Goal: Information Seeking & Learning: Check status

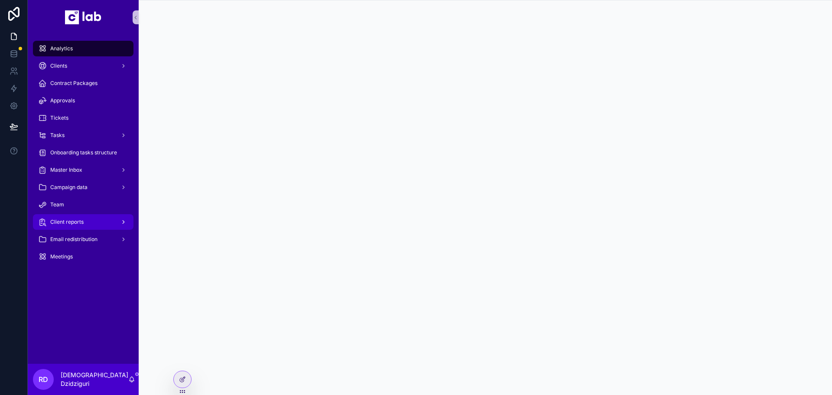
click at [91, 224] on div "Client reports" at bounding box center [83, 222] width 90 height 14
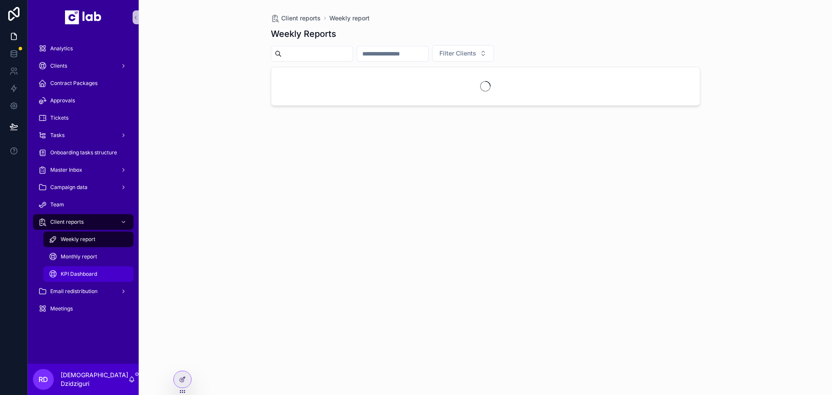
click at [87, 270] on div "KPI Dashboard" at bounding box center [89, 274] width 80 height 14
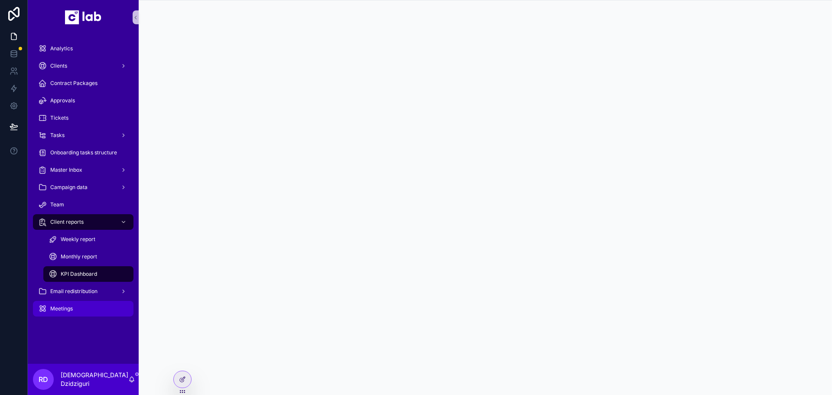
click at [60, 306] on span "Meetings" at bounding box center [61, 308] width 23 height 7
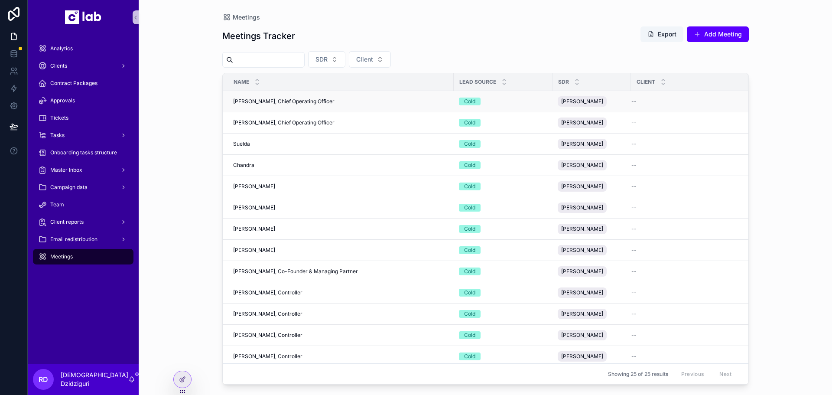
click at [289, 98] on span "[PERSON_NAME], Chief Operating Officer" at bounding box center [283, 101] width 101 height 7
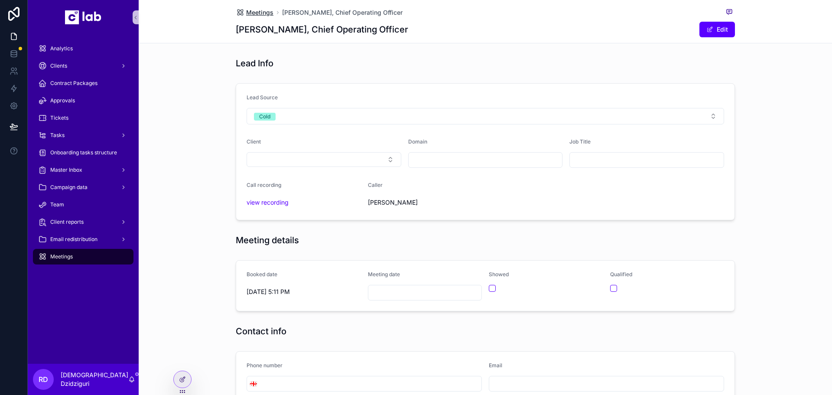
click at [250, 16] on span "Meetings" at bounding box center [259, 12] width 27 height 9
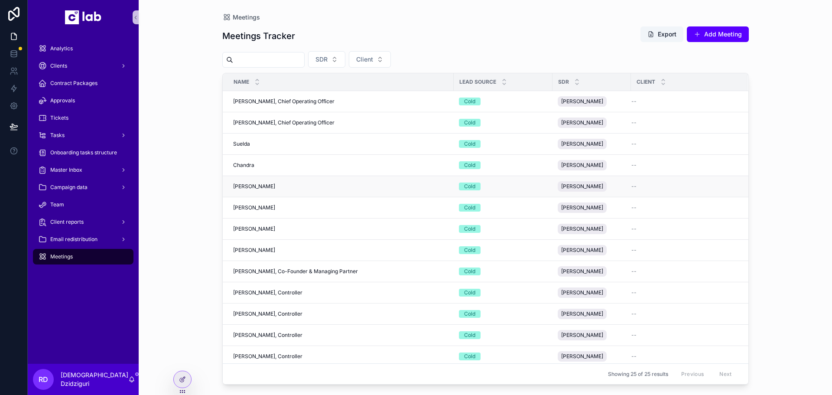
click at [286, 186] on div "[PERSON_NAME] [PERSON_NAME]" at bounding box center [340, 186] width 215 height 7
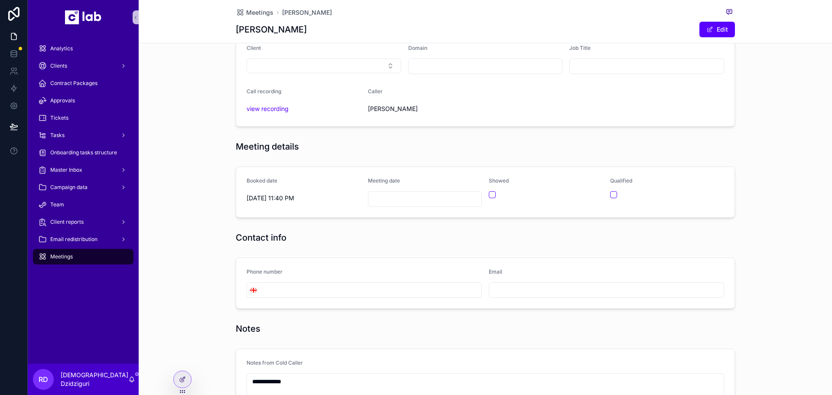
scroll to position [21, 0]
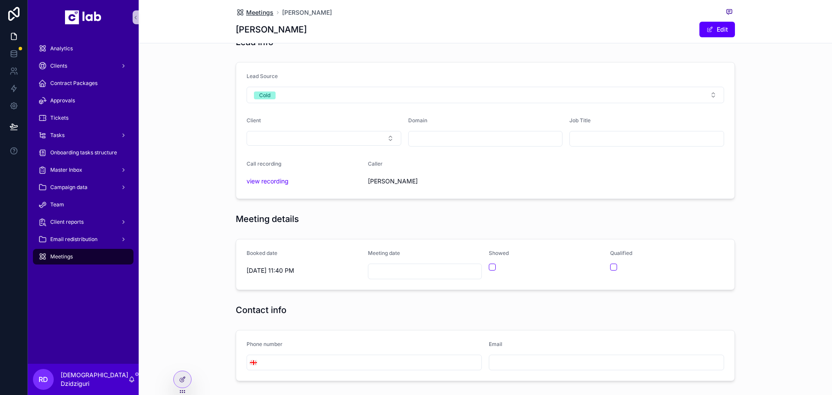
click at [269, 13] on span "Meetings" at bounding box center [259, 12] width 27 height 9
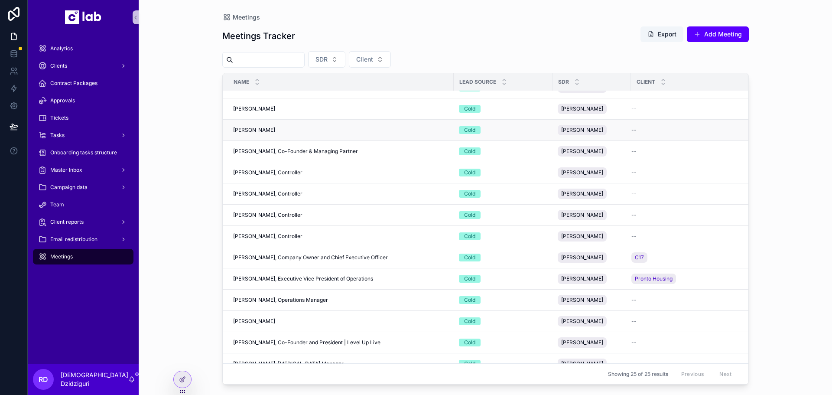
scroll to position [130, 0]
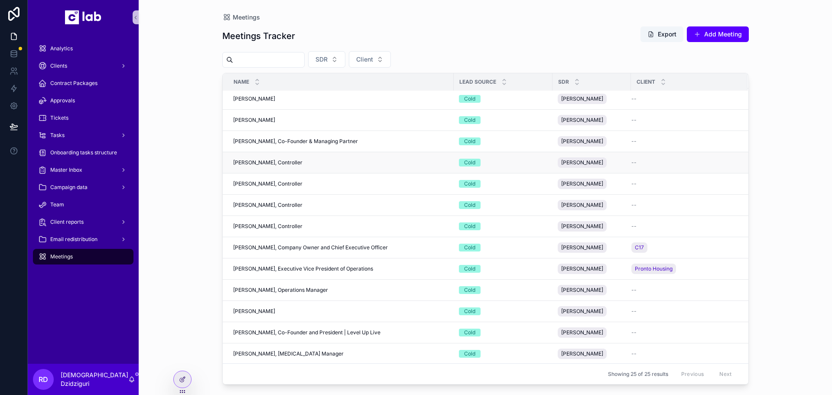
click at [315, 160] on div "[PERSON_NAME], Controller [PERSON_NAME], Controller" at bounding box center [340, 162] width 215 height 7
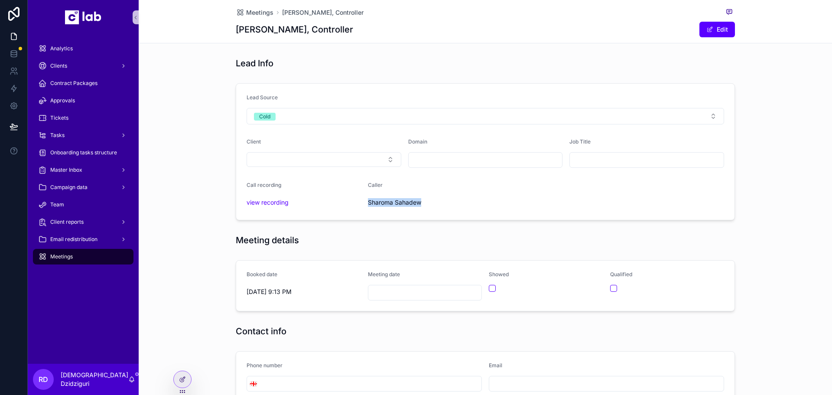
drag, startPoint x: 363, startPoint y: 204, endPoint x: 421, endPoint y: 203, distance: 58.1
click at [421, 203] on form "Lead Source Cold Client Domain Job Title Call recording view recording Caller […" at bounding box center [485, 152] width 498 height 136
click at [420, 204] on span "Sharoma Sahadew" at bounding box center [425, 202] width 114 height 9
drag, startPoint x: 363, startPoint y: 185, endPoint x: 383, endPoint y: 185, distance: 19.1
click at [383, 185] on form "Lead Source Cold Client Domain Job Title Call recording view recording Caller […" at bounding box center [485, 152] width 498 height 136
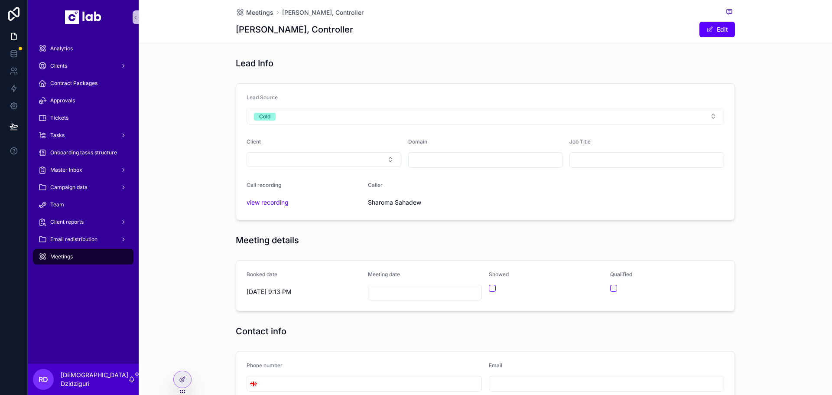
click at [421, 203] on span "Sharoma Sahadew" at bounding box center [425, 202] width 114 height 9
drag, startPoint x: 421, startPoint y: 203, endPoint x: 371, endPoint y: 203, distance: 50.3
click at [371, 203] on span "Sharoma Sahadew" at bounding box center [425, 202] width 114 height 9
drag, startPoint x: 421, startPoint y: 205, endPoint x: 357, endPoint y: 205, distance: 64.1
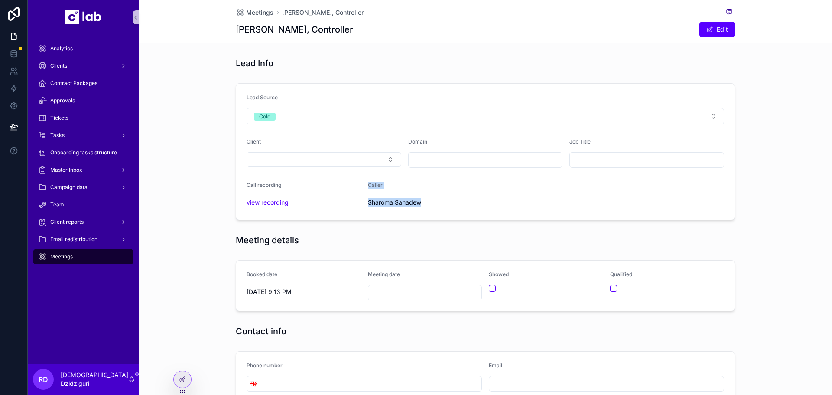
click at [357, 205] on form "Lead Source Cold Client Domain Job Title Call recording view recording Caller […" at bounding box center [485, 152] width 498 height 136
click at [357, 205] on span "view recording" at bounding box center [303, 202] width 114 height 9
drag, startPoint x: 241, startPoint y: 141, endPoint x: 260, endPoint y: 142, distance: 19.5
click at [260, 142] on form "Lead Source Cold Client Domain Job Title Call recording view recording Caller […" at bounding box center [485, 152] width 498 height 136
drag, startPoint x: 237, startPoint y: 273, endPoint x: 286, endPoint y: 274, distance: 49.0
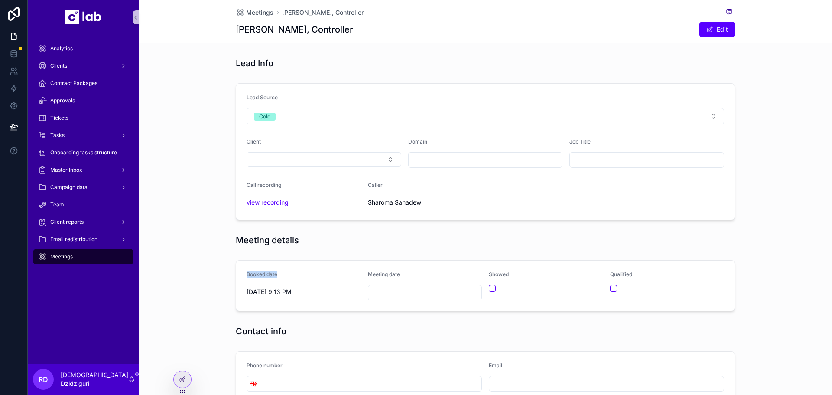
click at [286, 274] on form "Booked date [DATE] 9:13 PM Meeting date Showed Qualified" at bounding box center [485, 285] width 498 height 50
click at [286, 274] on div "Booked date" at bounding box center [303, 276] width 114 height 10
drag, startPoint x: 361, startPoint y: 273, endPoint x: 402, endPoint y: 271, distance: 40.8
click at [402, 271] on form "Booked date [DATE] 9:13 PM Meeting date Showed Qualified" at bounding box center [485, 285] width 498 height 50
click at [402, 271] on div "Meeting date" at bounding box center [425, 276] width 114 height 10
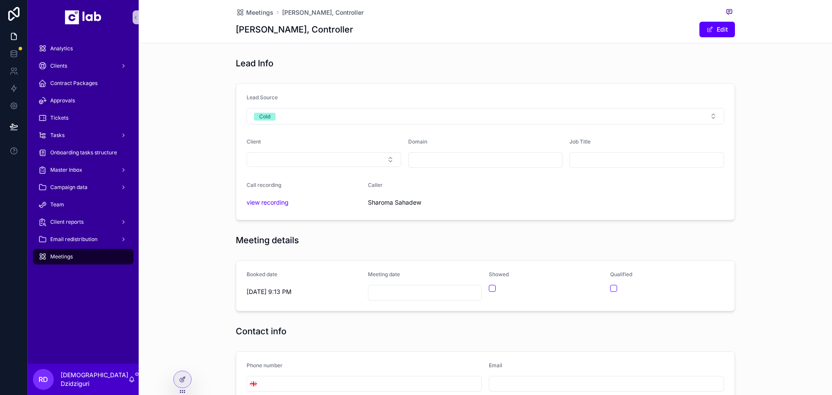
click at [387, 294] on input "scrollable content" at bounding box center [424, 292] width 113 height 12
click at [539, 241] on div "Meeting details" at bounding box center [485, 240] width 499 height 12
drag, startPoint x: 399, startPoint y: 276, endPoint x: 363, endPoint y: 279, distance: 36.1
click at [363, 279] on form "Booked date [DATE] 9:13 PM Meeting date Showed Qualified" at bounding box center [485, 285] width 498 height 50
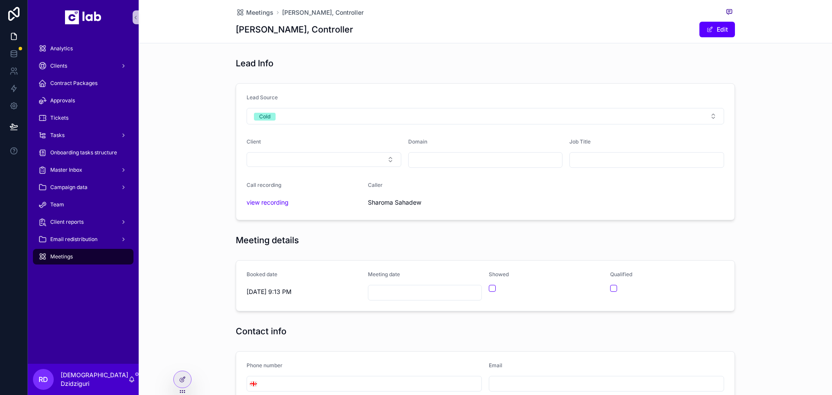
click at [475, 236] on div "Meeting details" at bounding box center [485, 240] width 499 height 12
click at [262, 9] on span "Meetings" at bounding box center [259, 12] width 27 height 9
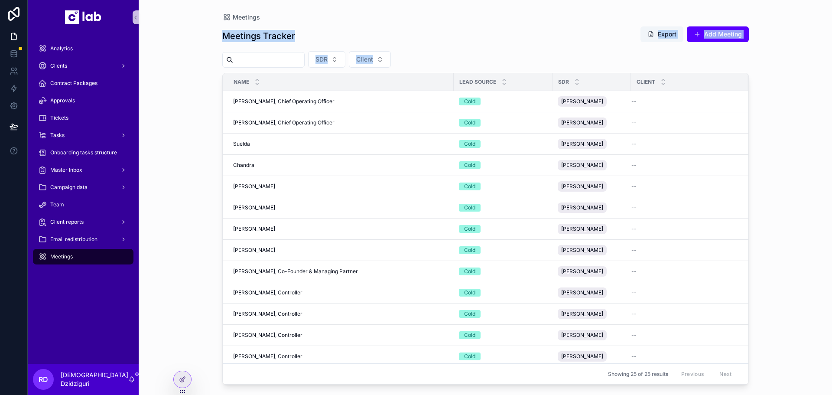
drag, startPoint x: 425, startPoint y: 55, endPoint x: 220, endPoint y: 45, distance: 205.1
click at [220, 45] on div "Meetings Meetings Tracker Export Add Meeting SDR Client Name Lead Source SDR Cl…" at bounding box center [485, 192] width 554 height 384
click at [345, 52] on button "SDR" at bounding box center [326, 59] width 37 height 16
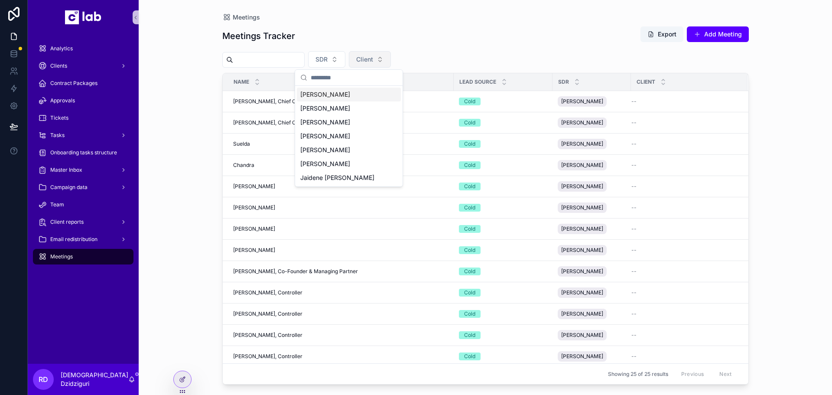
click at [391, 57] on button "Client" at bounding box center [370, 59] width 42 height 16
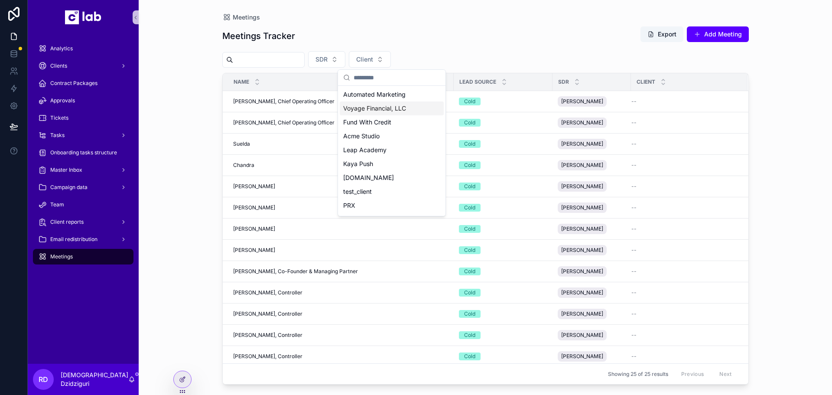
click at [485, 45] on div "Meetings Tracker Export Add Meeting" at bounding box center [485, 36] width 526 height 20
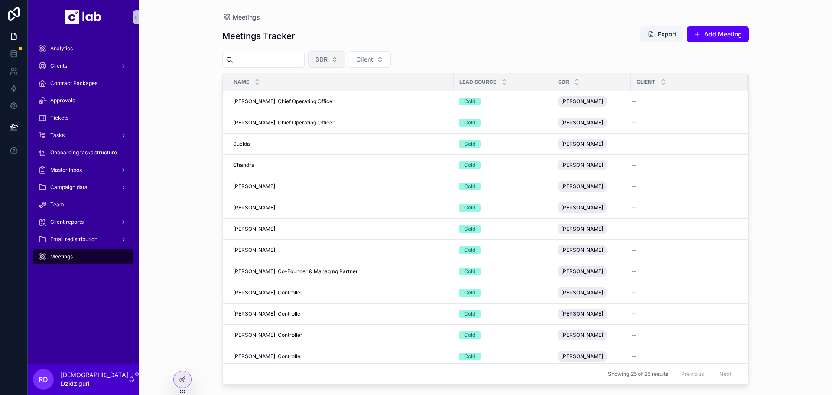
click at [345, 62] on button "SDR" at bounding box center [326, 59] width 37 height 16
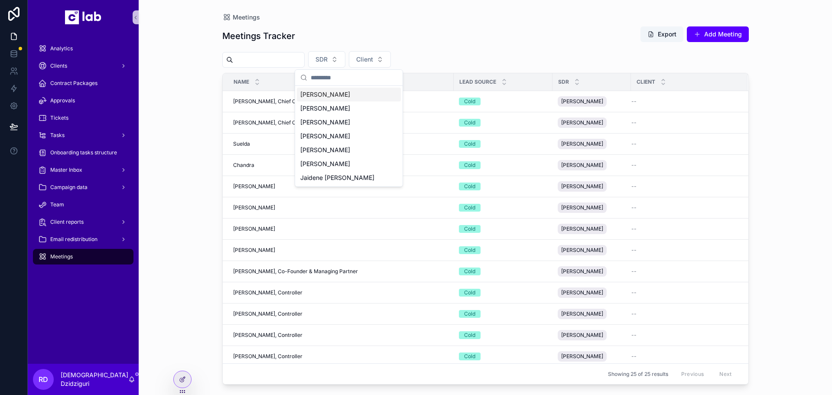
click at [414, 44] on div "Meetings Tracker Export Add Meeting" at bounding box center [485, 36] width 526 height 20
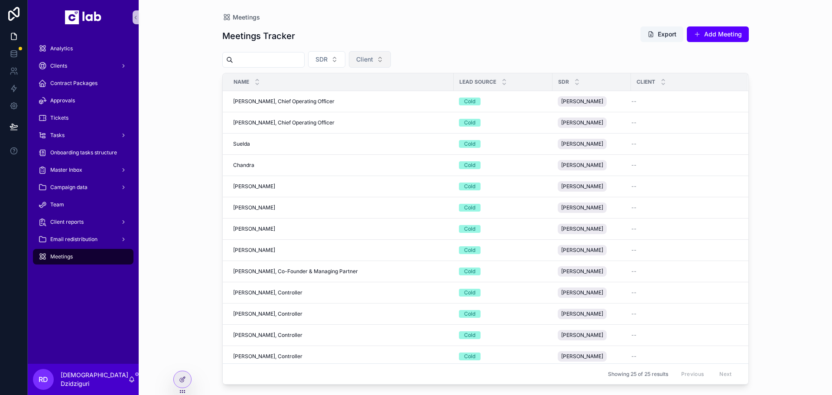
click at [391, 62] on button "Client" at bounding box center [370, 59] width 42 height 16
click at [476, 45] on div "Meetings Tracker Export Add Meeting" at bounding box center [485, 36] width 526 height 20
click at [373, 57] on span "Client" at bounding box center [364, 59] width 17 height 9
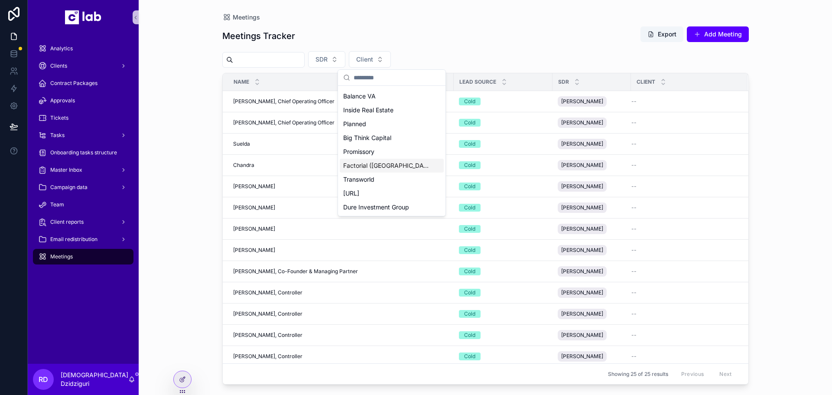
scroll to position [251, 0]
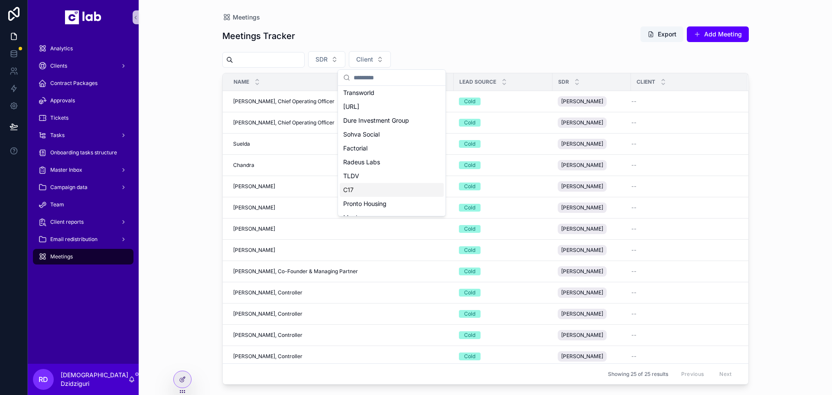
click at [372, 185] on div "C17" at bounding box center [392, 190] width 104 height 14
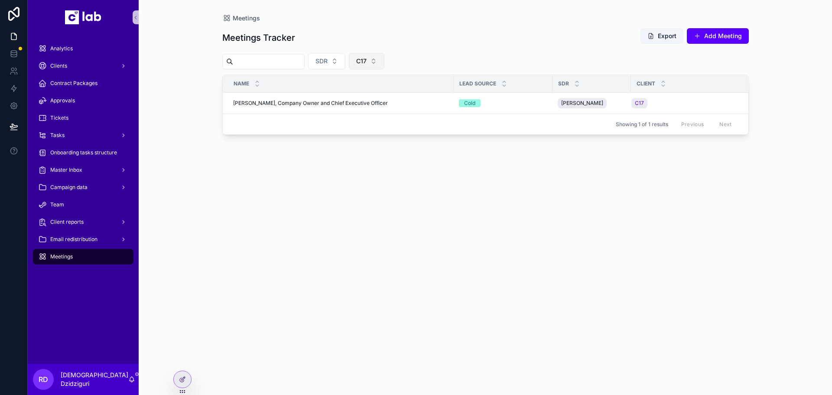
click at [366, 58] on span "C17" at bounding box center [361, 61] width 10 height 9
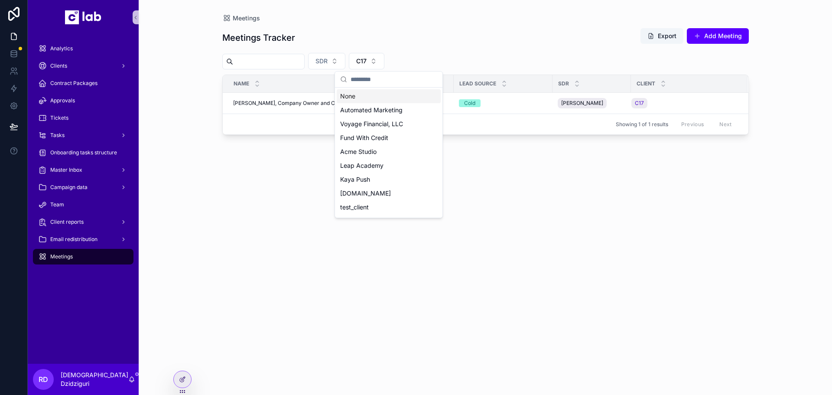
click at [385, 96] on div "None" at bounding box center [389, 96] width 104 height 14
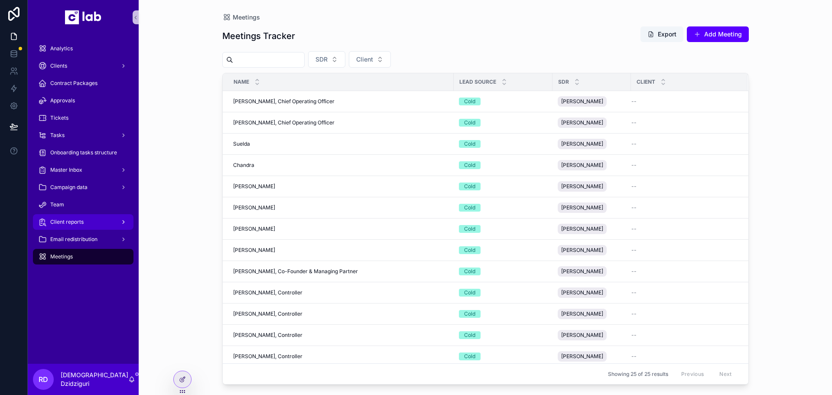
click at [113, 219] on div "Client reports" at bounding box center [83, 222] width 90 height 14
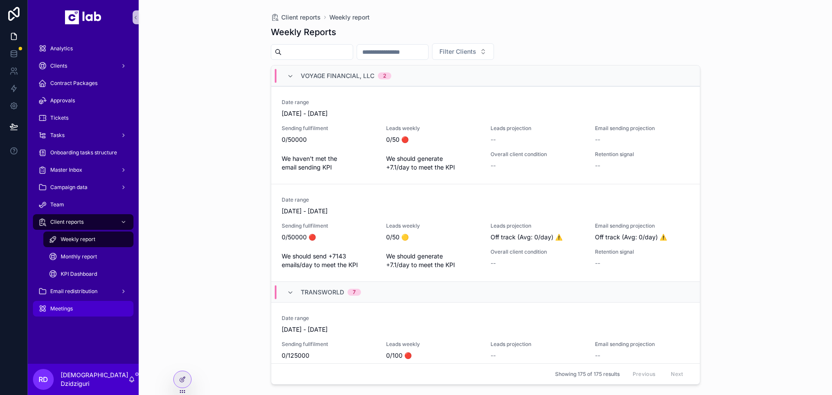
click at [73, 305] on div "Meetings" at bounding box center [83, 309] width 90 height 14
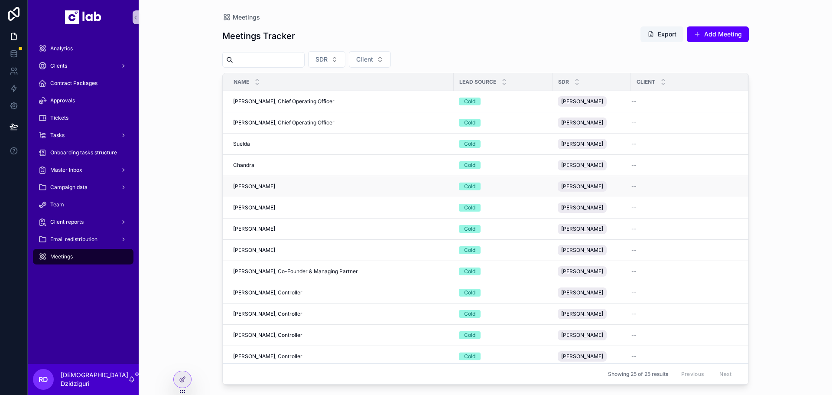
click at [276, 194] on td "[PERSON_NAME] [PERSON_NAME]" at bounding box center [338, 186] width 231 height 21
click at [278, 188] on div "[PERSON_NAME] [PERSON_NAME]" at bounding box center [340, 186] width 215 height 7
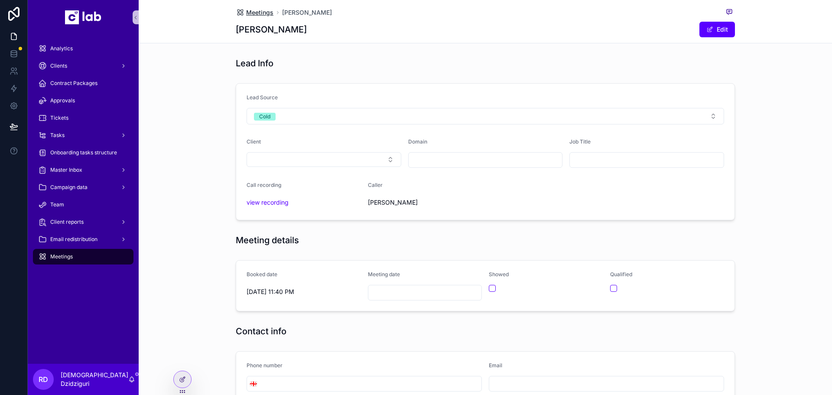
click at [246, 10] on span "Meetings" at bounding box center [259, 12] width 27 height 9
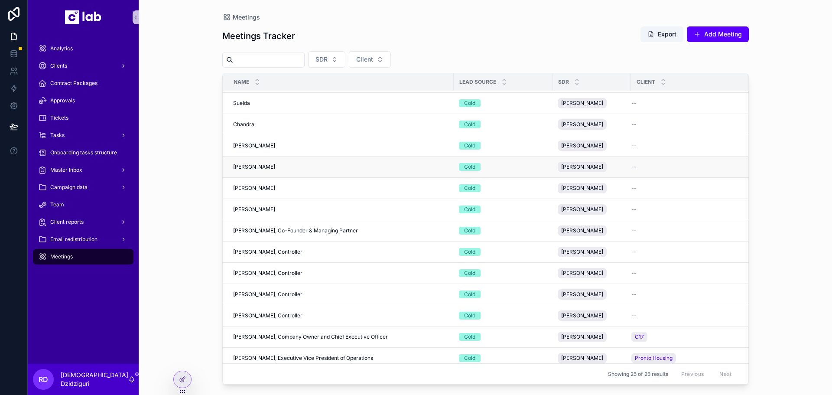
scroll to position [130, 0]
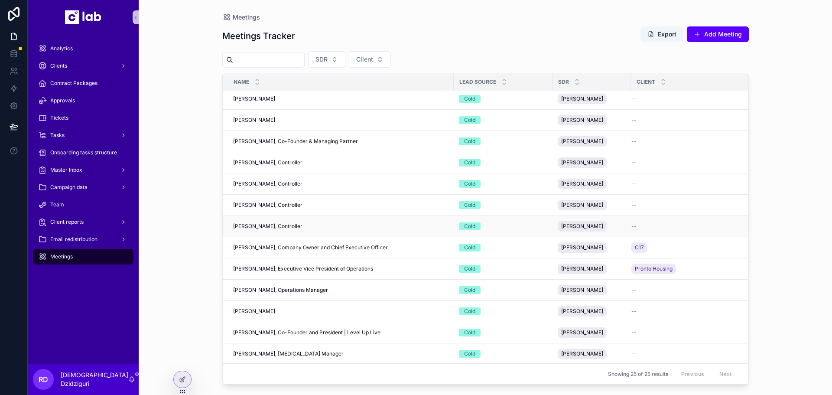
click at [311, 228] on div "[PERSON_NAME], Controller [PERSON_NAME], Controller" at bounding box center [340, 226] width 215 height 7
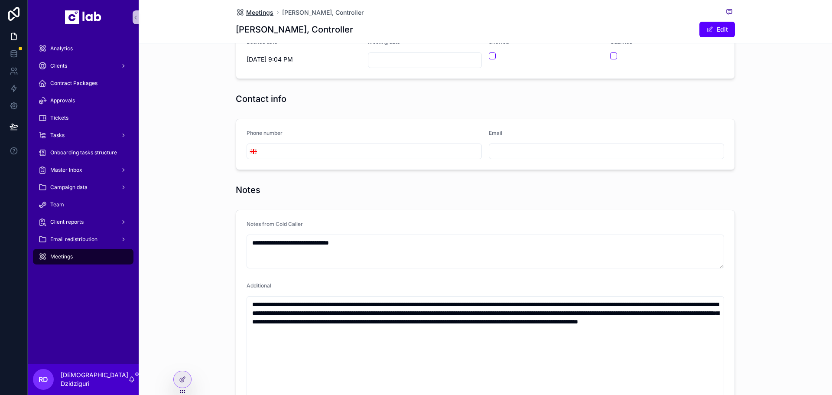
scroll to position [211, 0]
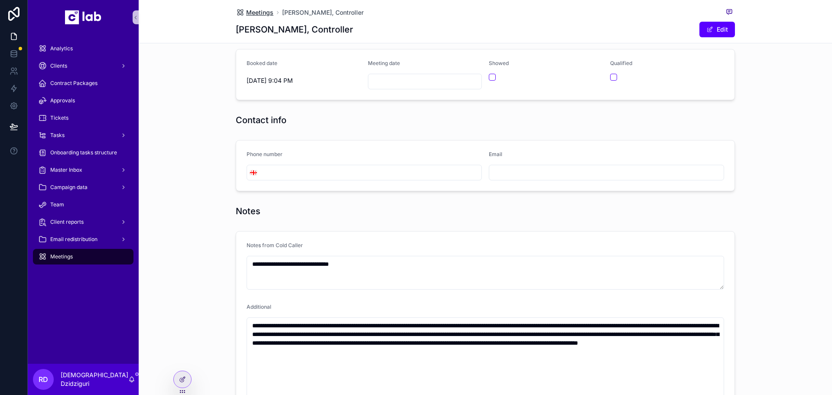
click at [255, 13] on span "Meetings" at bounding box center [259, 12] width 27 height 9
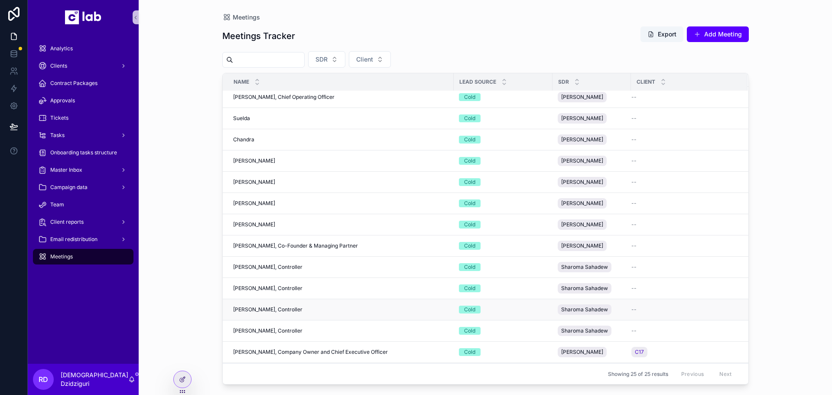
scroll to position [87, 0]
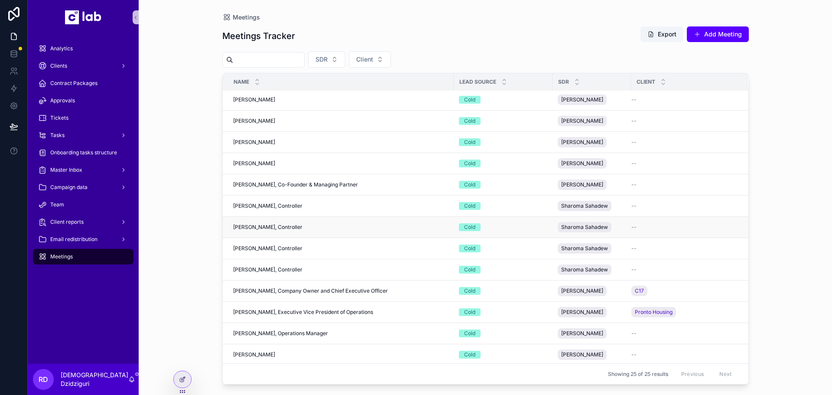
click at [276, 225] on span "[PERSON_NAME], Controller" at bounding box center [267, 227] width 69 height 7
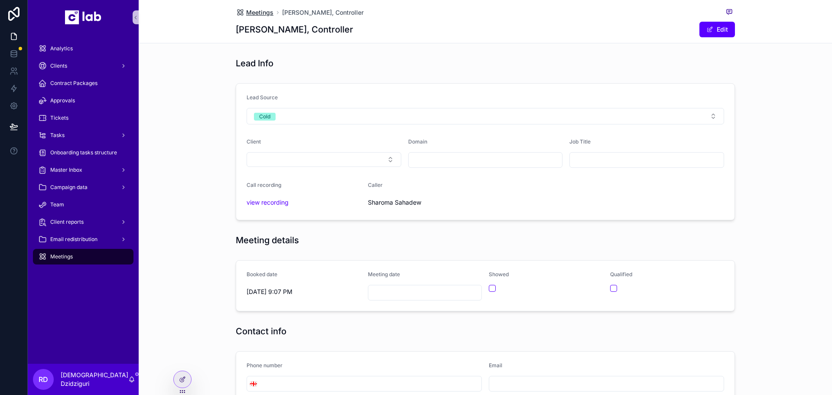
click at [247, 14] on span "Meetings" at bounding box center [259, 12] width 27 height 9
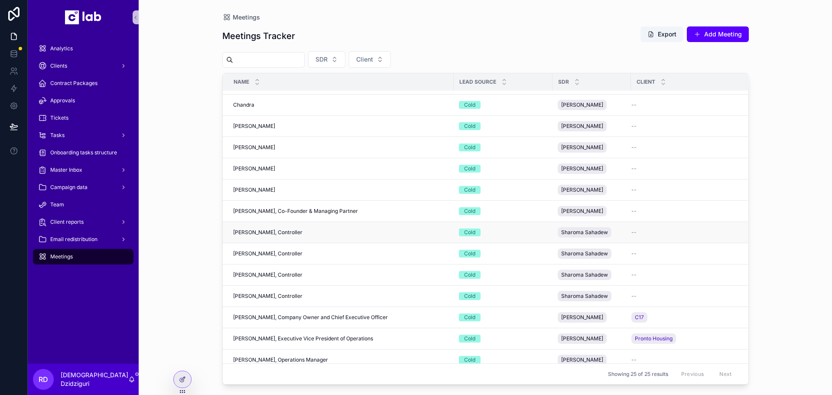
scroll to position [87, 0]
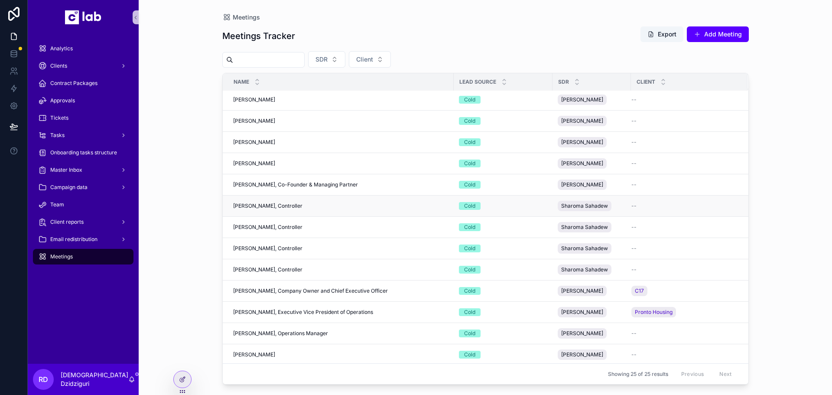
click at [282, 204] on span "[PERSON_NAME], Controller" at bounding box center [267, 205] width 69 height 7
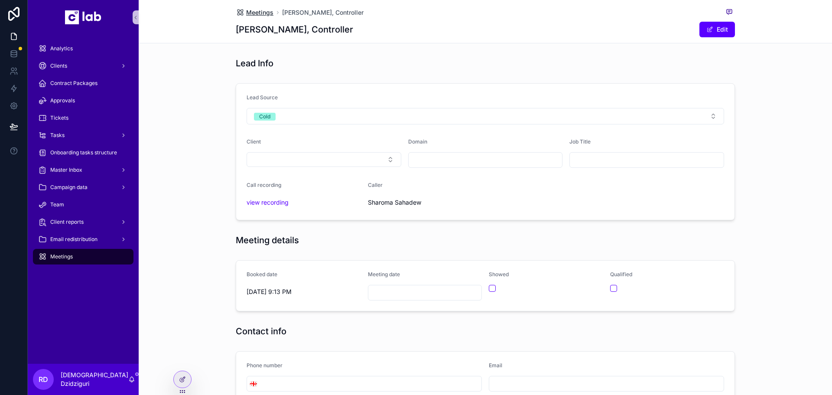
click at [251, 16] on span "Meetings" at bounding box center [259, 12] width 27 height 9
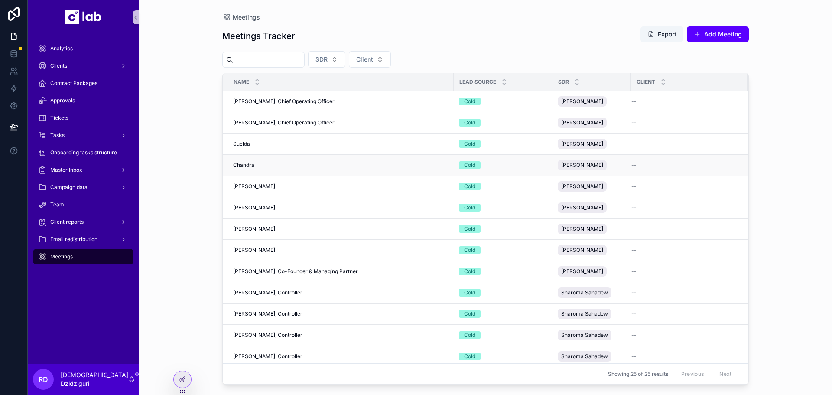
click at [278, 162] on div "[PERSON_NAME]" at bounding box center [340, 165] width 215 height 7
